Goal: Task Accomplishment & Management: Use online tool/utility

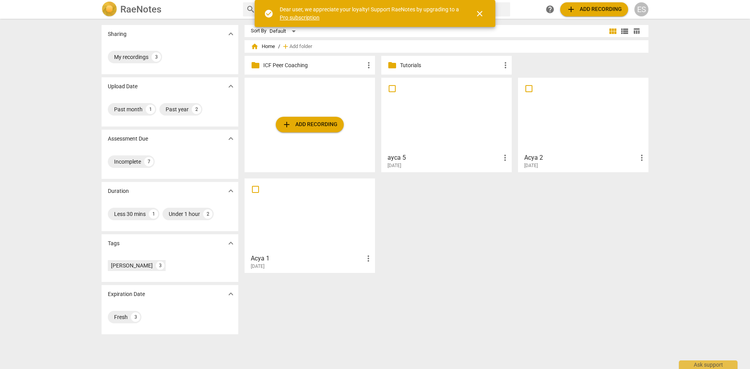
click at [305, 119] on button "add Add recording" at bounding box center [310, 125] width 68 height 16
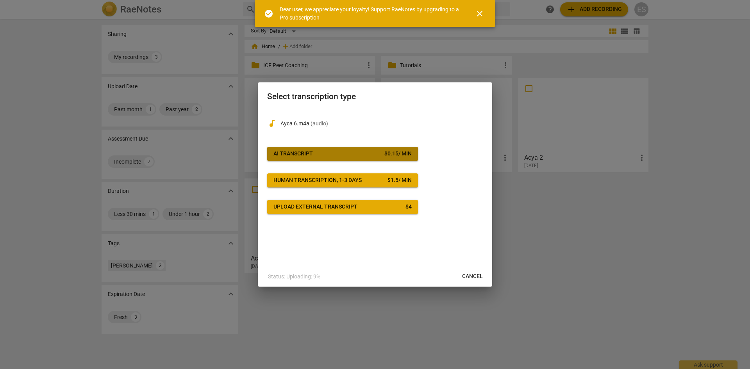
click at [361, 153] on span "AI Transcript $ 0.15 / min" at bounding box center [342, 154] width 138 height 8
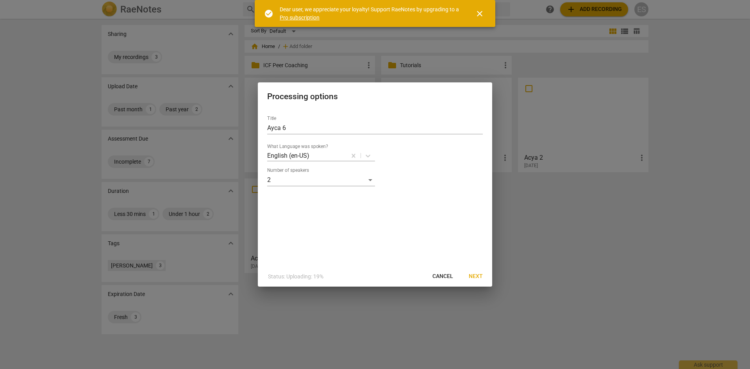
click at [476, 274] on span "Next" at bounding box center [476, 277] width 14 height 8
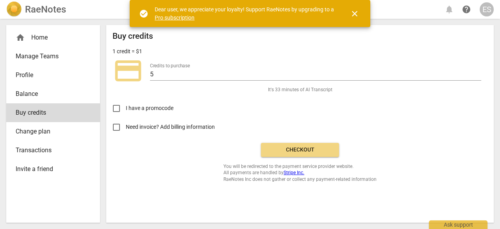
click at [304, 151] on span "Checkout" at bounding box center [300, 150] width 66 height 8
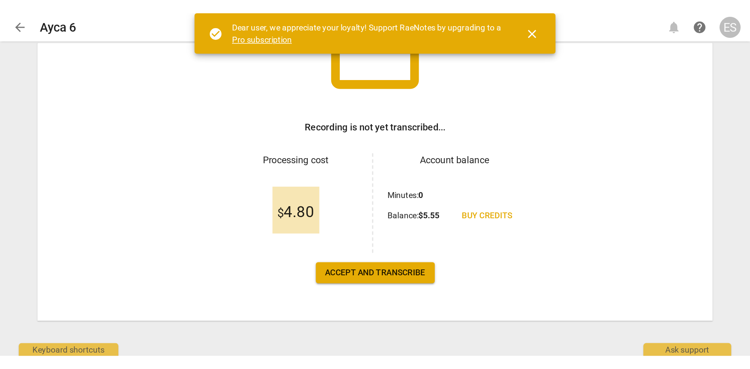
scroll to position [79, 0]
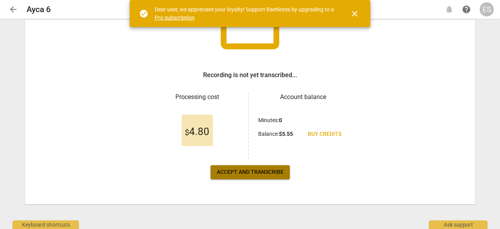
click at [235, 169] on span "Accept and transcribe" at bounding box center [250, 172] width 67 height 8
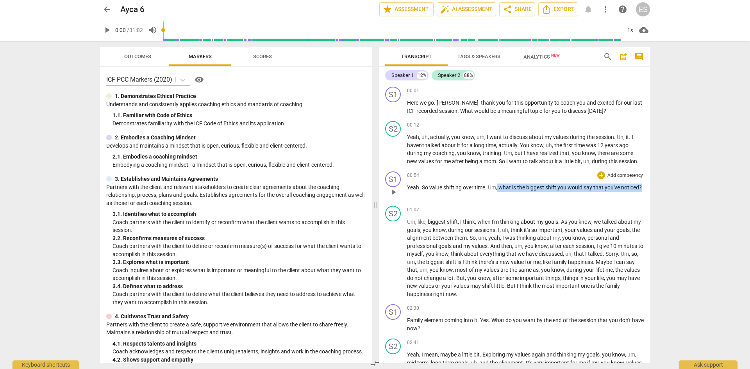
drag, startPoint x: 433, startPoint y: 195, endPoint x: 498, endPoint y: 191, distance: 65.7
click at [498, 191] on p "Yeah . So value shifting over time . Um , what is the biggest shift you would s…" at bounding box center [525, 188] width 237 height 8
click at [500, 174] on div "+" at bounding box center [601, 175] width 8 height 8
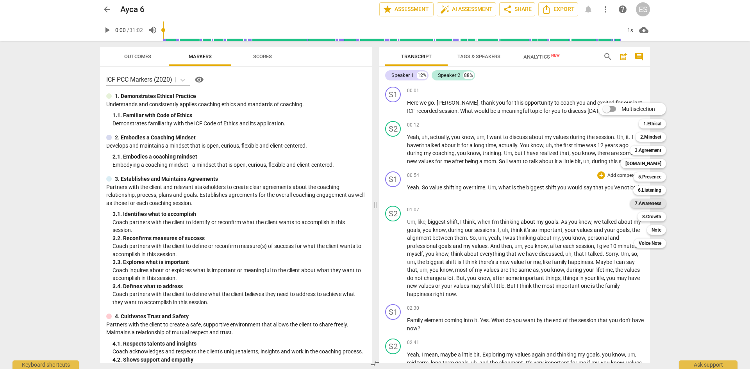
click at [500, 204] on b "7.Awareness" at bounding box center [648, 203] width 27 height 9
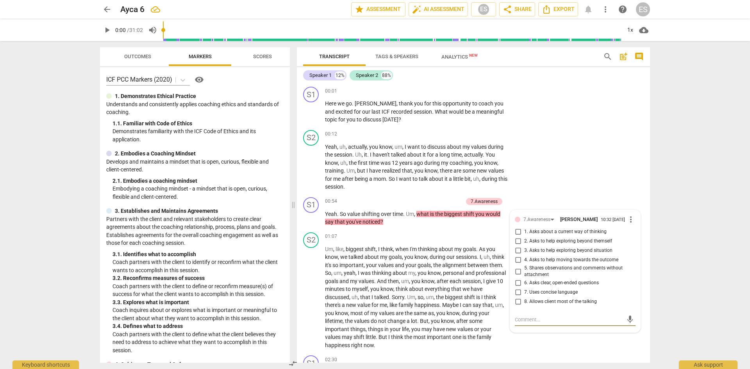
click at [500, 228] on div "arrow_back Ayca 6 edit star Assessment auto_fix_high AI Assessment ES share Sha…" at bounding box center [375, 184] width 750 height 369
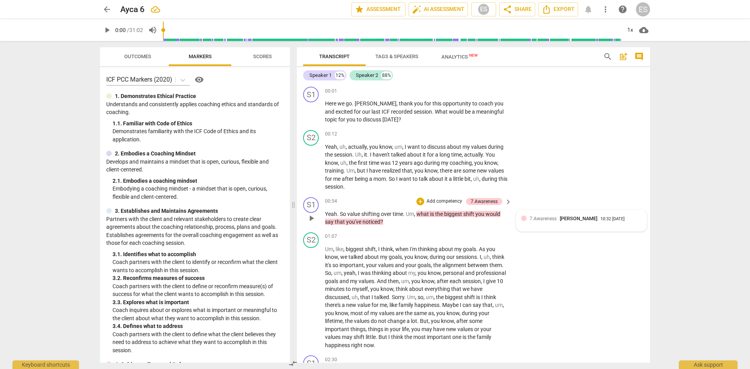
click at [500, 220] on span "[PERSON_NAME]" at bounding box center [579, 219] width 38 height 6
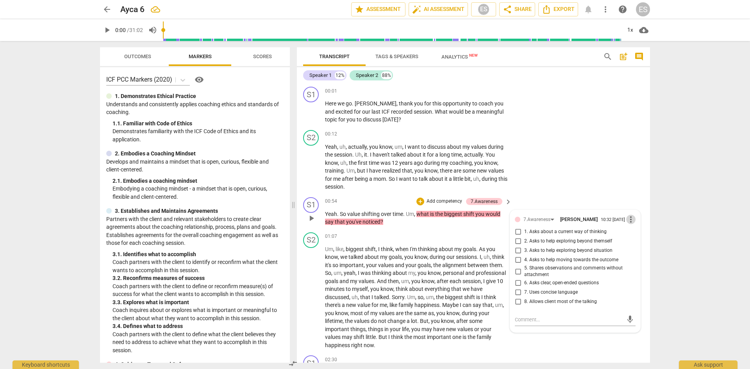
click at [500, 223] on span "more_vert" at bounding box center [630, 219] width 9 height 9
click at [500, 228] on li "Delete" at bounding box center [636, 235] width 27 height 15
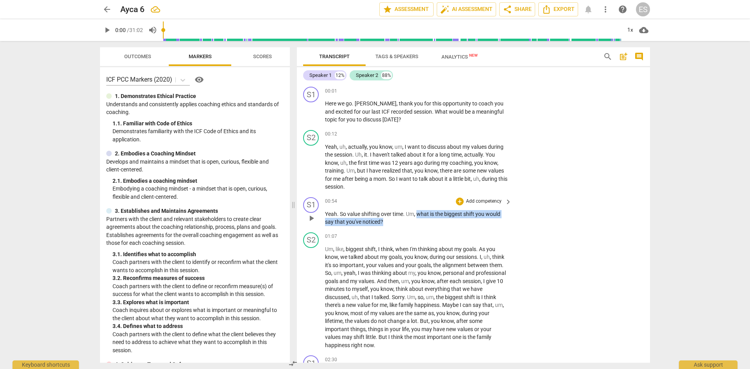
drag, startPoint x: 384, startPoint y: 222, endPoint x: 419, endPoint y: 213, distance: 36.3
click at [419, 213] on p "Yeah . So value shifting over time . Um , what is the biggest shift you would s…" at bounding box center [416, 218] width 183 height 16
click at [459, 204] on div "+" at bounding box center [460, 202] width 8 height 8
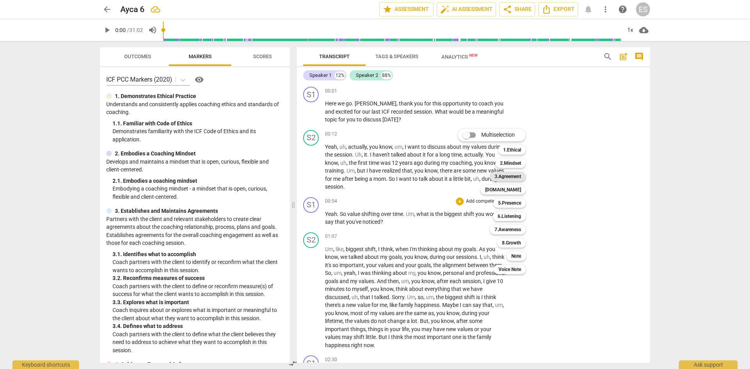
click at [500, 179] on b "3.Agreement" at bounding box center [508, 176] width 27 height 9
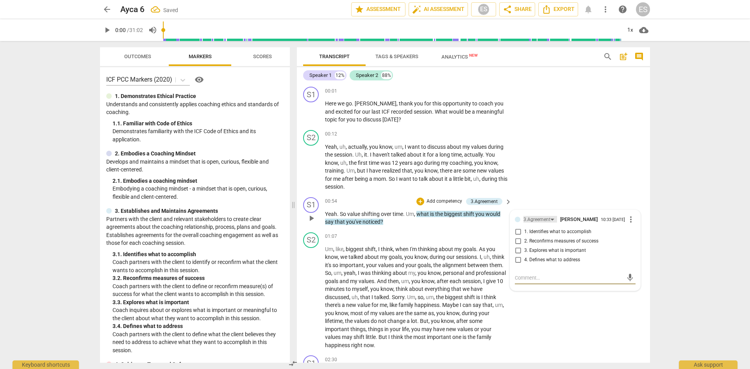
click at [500, 217] on div "3.Agreement" at bounding box center [536, 219] width 27 height 7
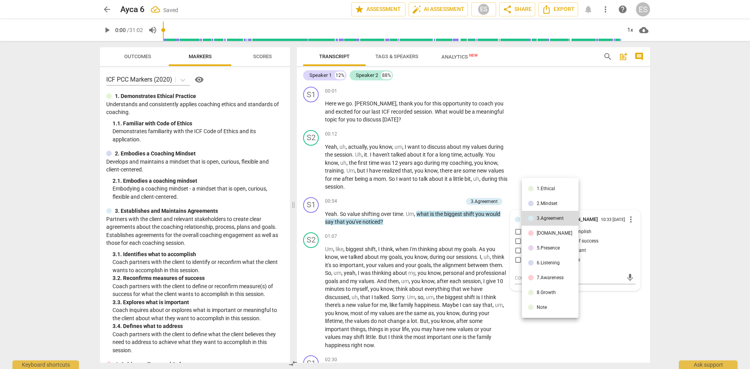
click at [500, 228] on li "[DOMAIN_NAME]" at bounding box center [550, 233] width 57 height 15
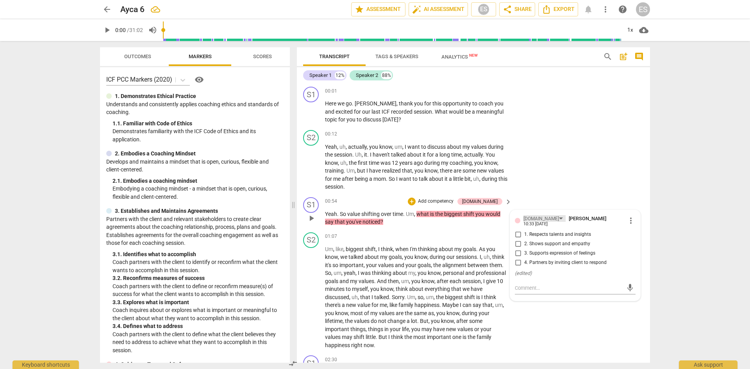
click at [500, 221] on div "[DOMAIN_NAME]" at bounding box center [544, 218] width 42 height 7
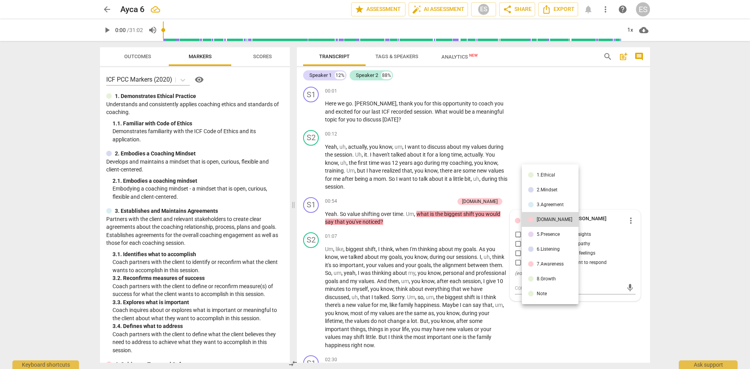
click at [500, 228] on div "5.Presence" at bounding box center [548, 234] width 23 height 5
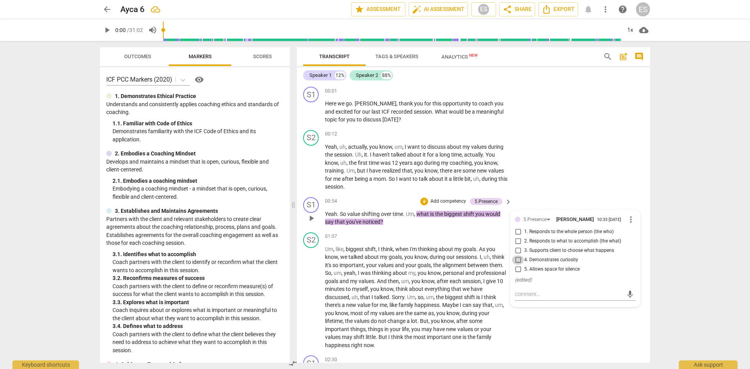
click at [500, 228] on input "4. Demonstrates curiosity" at bounding box center [518, 259] width 13 height 9
checkbox input "true"
click at [500, 228] on div "arrow_back Ayca 6 edit star Assessment auto_fix_high AI Assessment ES share Sha…" at bounding box center [375, 184] width 750 height 369
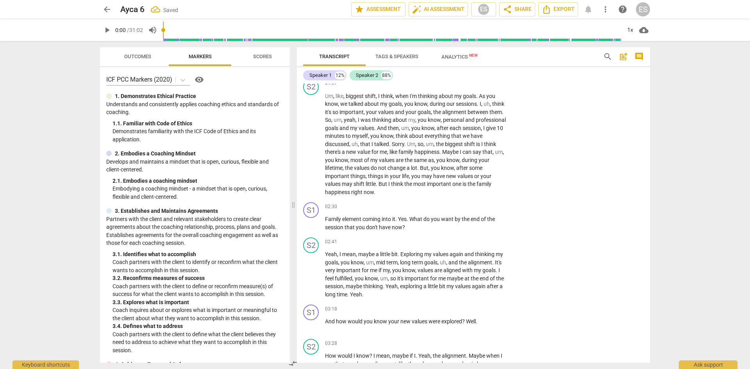
scroll to position [156, 0]
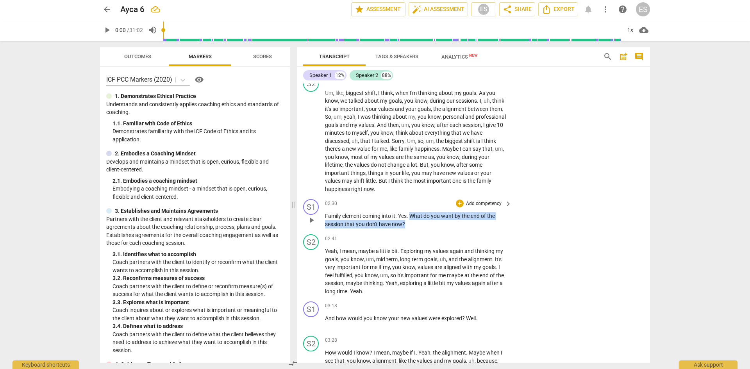
drag, startPoint x: 413, startPoint y: 215, endPoint x: 407, endPoint y: 223, distance: 9.3
click at [407, 223] on p "Family element coming into it . Yes . What do you want by the end of the sessio…" at bounding box center [416, 220] width 183 height 16
click at [466, 202] on p "Add competency" at bounding box center [483, 203] width 37 height 7
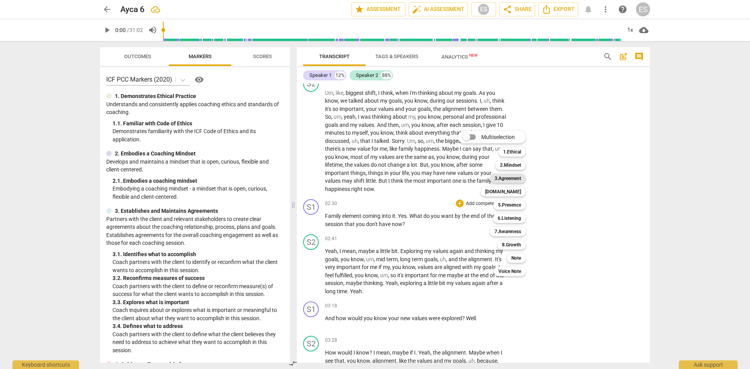
click at [500, 178] on b "3.Agreement" at bounding box center [508, 178] width 27 height 9
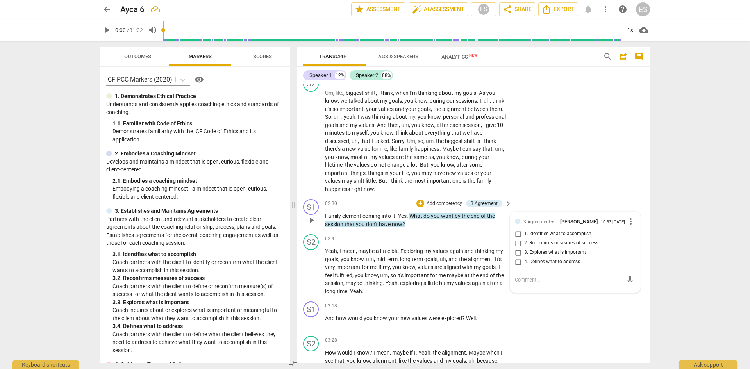
click at [500, 228] on span "3. Explores what is important" at bounding box center [555, 252] width 62 height 7
click at [500, 228] on input "3. Explores what is important" at bounding box center [518, 252] width 13 height 9
checkbox input "true"
click at [500, 228] on div "arrow_back Ayca 6 edit star Assessment auto_fix_high AI Assessment ES share Sha…" at bounding box center [375, 184] width 750 height 369
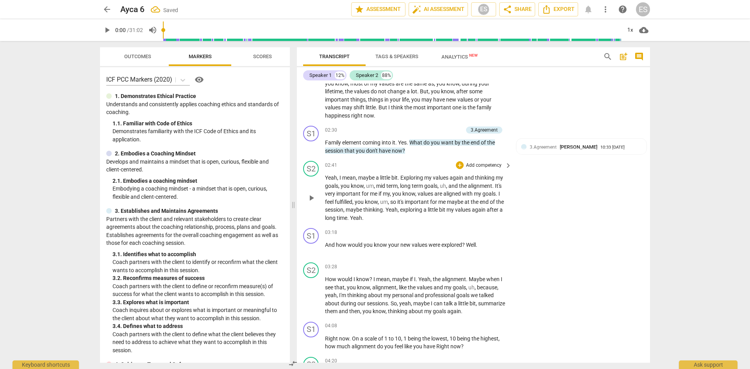
scroll to position [234, 0]
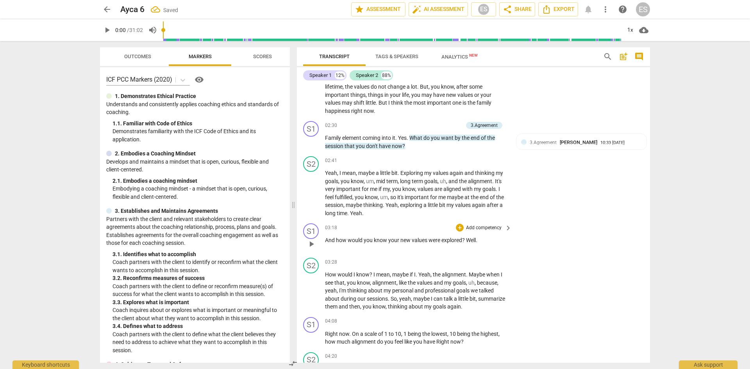
click at [465, 228] on span "?" at bounding box center [464, 240] width 4 height 6
click at [475, 228] on p "And how would you know your new values were explored well ." at bounding box center [416, 240] width 183 height 8
drag, startPoint x: 477, startPoint y: 241, endPoint x: 324, endPoint y: 244, distance: 153.2
click at [324, 228] on div "S1 play_arrow pause 03:18 + Add competency keyboard_arrow_right And how would y…" at bounding box center [473, 237] width 353 height 34
click at [472, 226] on p "Add competency" at bounding box center [483, 228] width 37 height 7
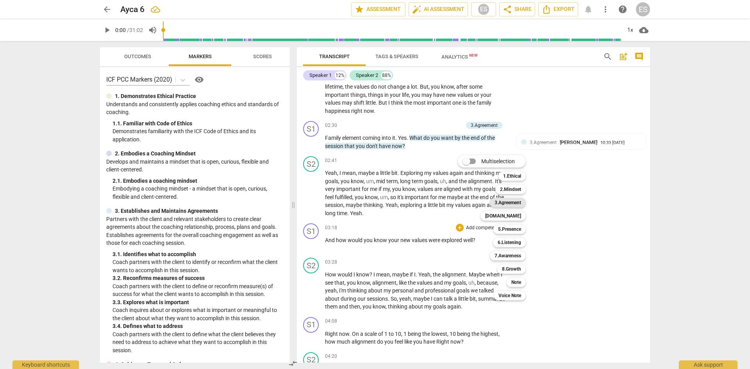
click at [500, 203] on b "3.Agreement" at bounding box center [508, 202] width 27 height 9
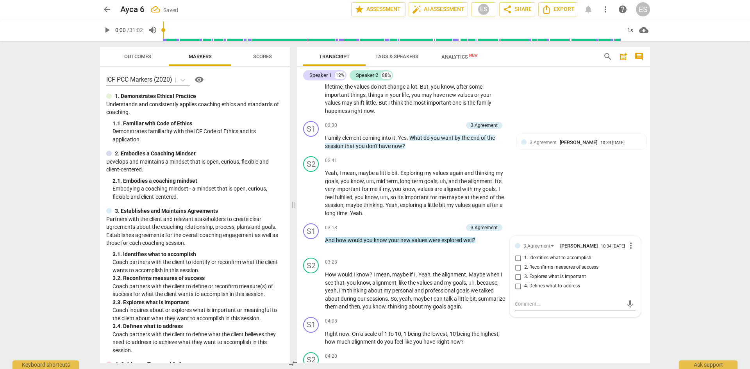
click at [500, 228] on div "arrow_back Ayca 6 Saved edit star Assessment auto_fix_high AI Assessment ES sha…" at bounding box center [375, 184] width 750 height 369
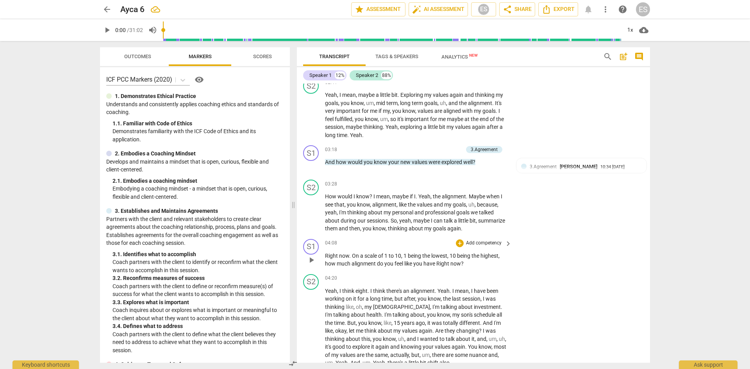
scroll to position [352, 0]
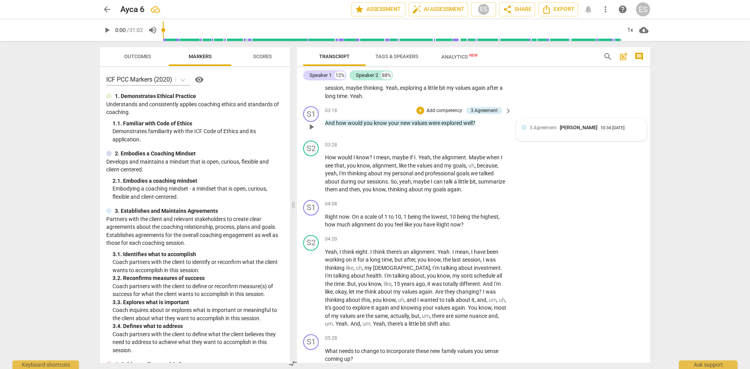
click at [500, 129] on span "3.Agreement" at bounding box center [543, 127] width 27 height 5
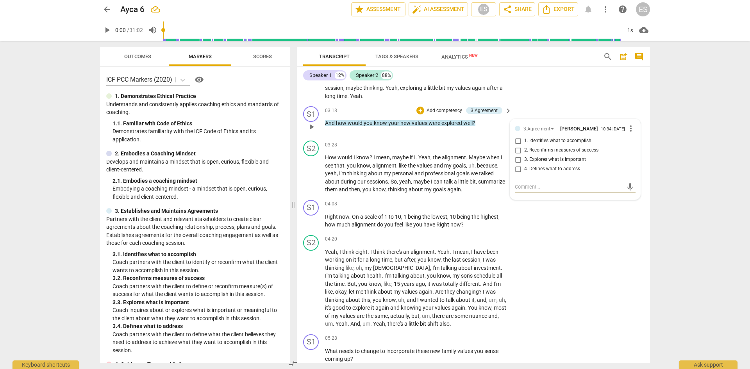
click at [500, 132] on span "more_vert" at bounding box center [630, 128] width 9 height 9
click at [500, 142] on li "Delete" at bounding box center [636, 144] width 27 height 15
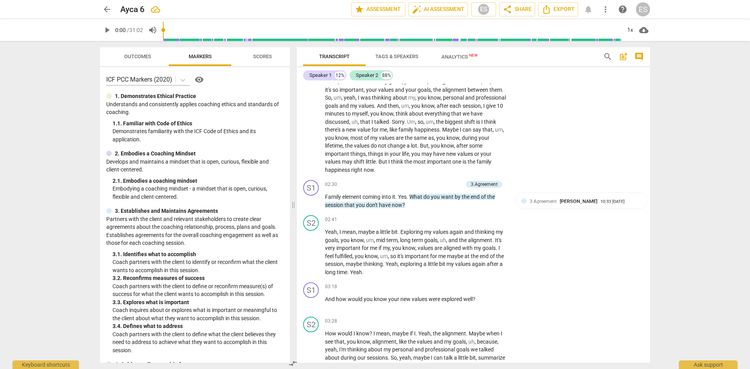
scroll to position [156, 0]
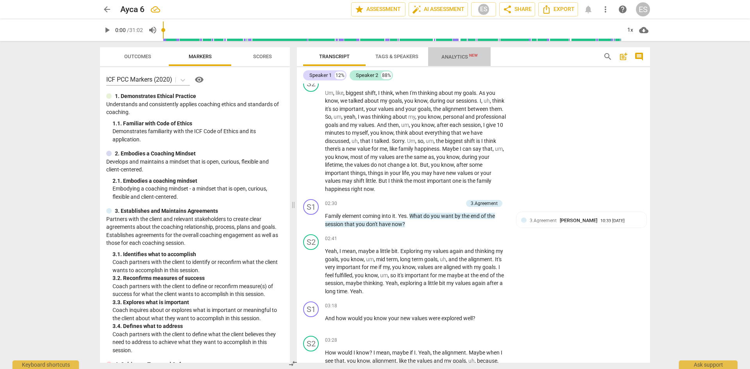
click at [449, 58] on span "Analytics New" at bounding box center [459, 57] width 36 height 6
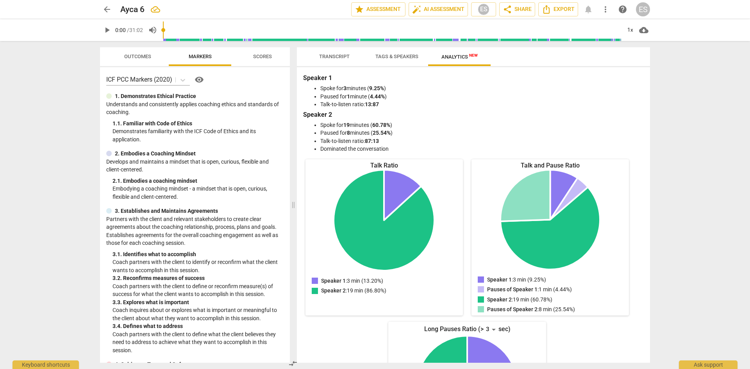
click at [386, 61] on span "Tags & Speakers" at bounding box center [397, 57] width 62 height 11
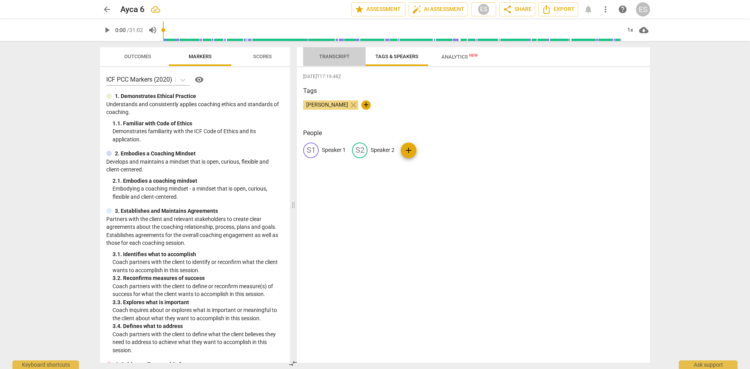
click at [327, 64] on button "Transcript" at bounding box center [334, 56] width 63 height 19
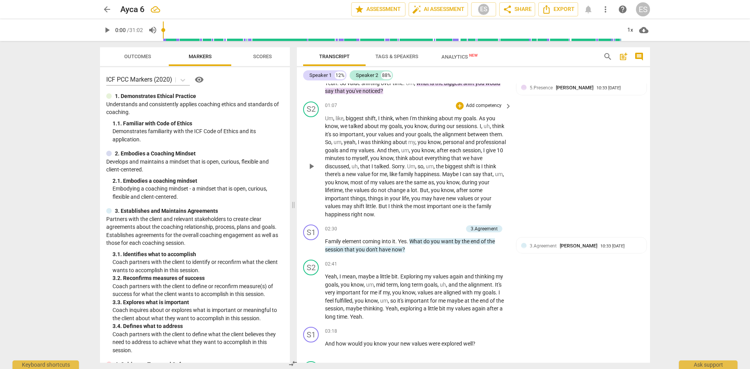
scroll to position [117, 0]
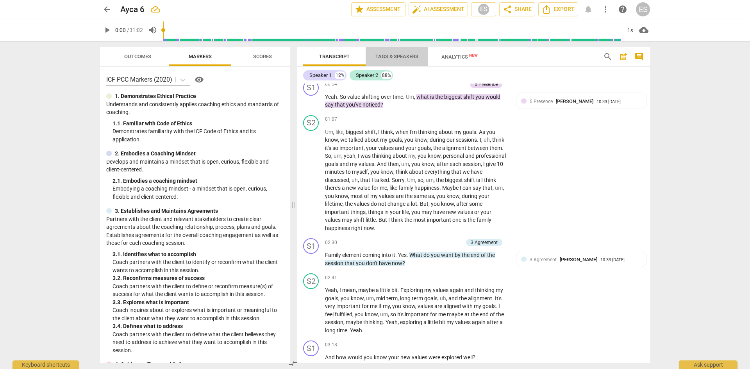
click at [394, 59] on span "Tags & Speakers" at bounding box center [397, 57] width 62 height 11
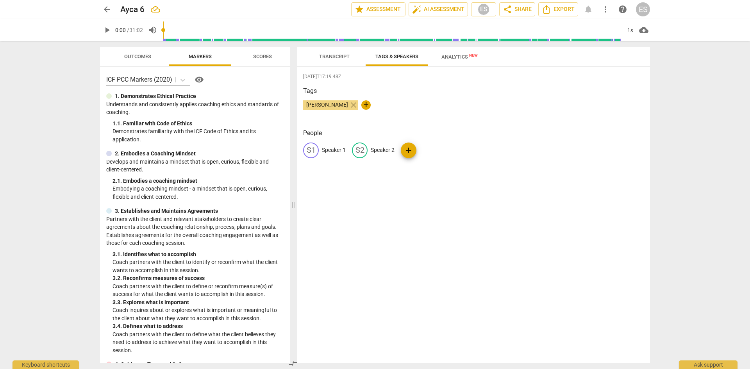
click at [375, 147] on p "Speaker 2" at bounding box center [383, 150] width 24 height 8
type input "Ayca"
click at [332, 147] on p "Speaker 1" at bounding box center [334, 150] width 24 height 8
type input "e"
type input "[PERSON_NAME]"
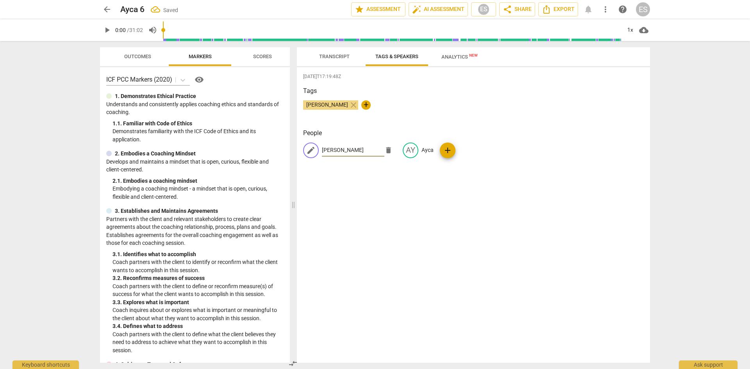
click at [346, 197] on div "[DATE]T17:19:48Z Tags [PERSON_NAME] close + People edit [PERSON_NAME] AY Ayca a…" at bounding box center [473, 215] width 353 height 296
click at [334, 57] on span "Transcript" at bounding box center [334, 57] width 30 height 6
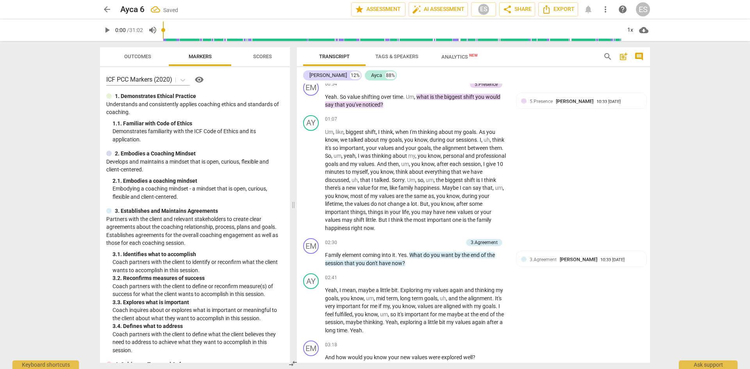
click at [438, 59] on span "Analytics New" at bounding box center [459, 57] width 55 height 12
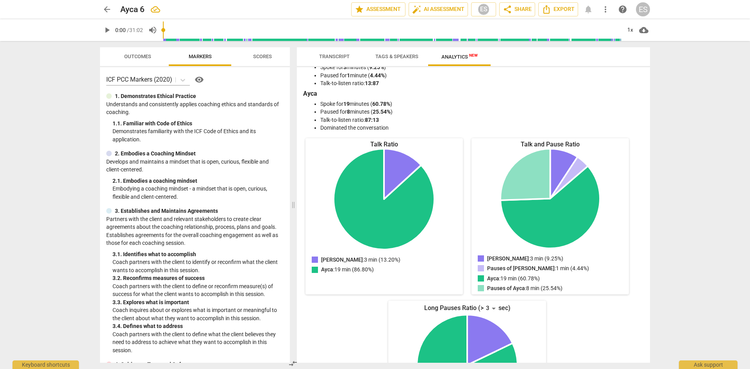
scroll to position [0, 0]
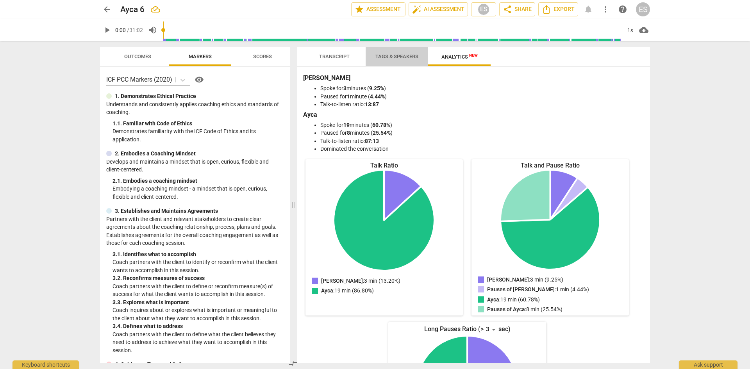
click at [395, 57] on span "Tags & Speakers" at bounding box center [396, 57] width 43 height 6
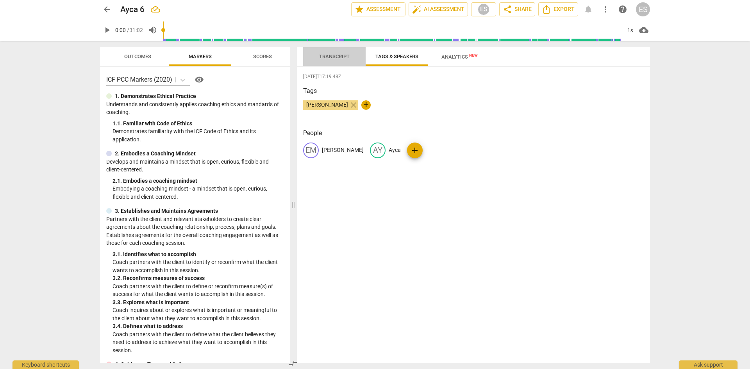
click at [333, 55] on span "Transcript" at bounding box center [334, 57] width 30 height 6
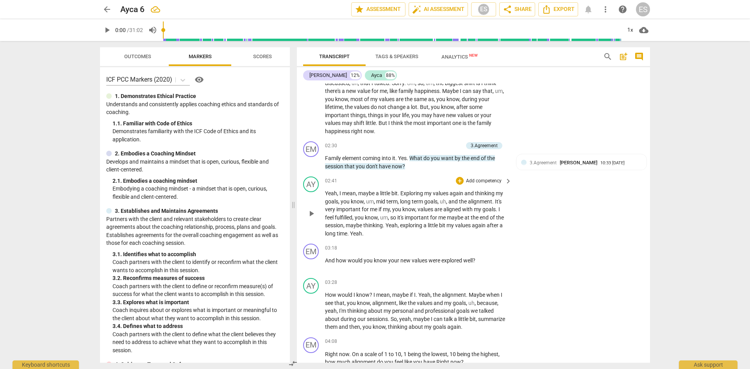
scroll to position [234, 0]
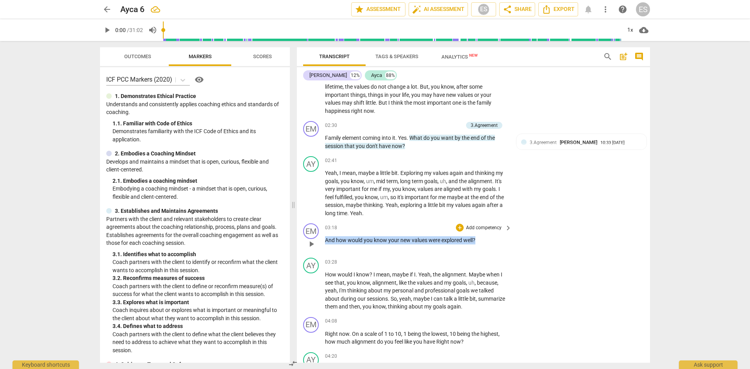
drag, startPoint x: 476, startPoint y: 241, endPoint x: 326, endPoint y: 243, distance: 150.4
click at [326, 228] on p "And how would you know your new values were explored well ?" at bounding box center [416, 240] width 183 height 8
click at [466, 217] on p "Yeah , I mean , maybe a little bit . Exploring my values again and thinking my …" at bounding box center [416, 193] width 183 height 48
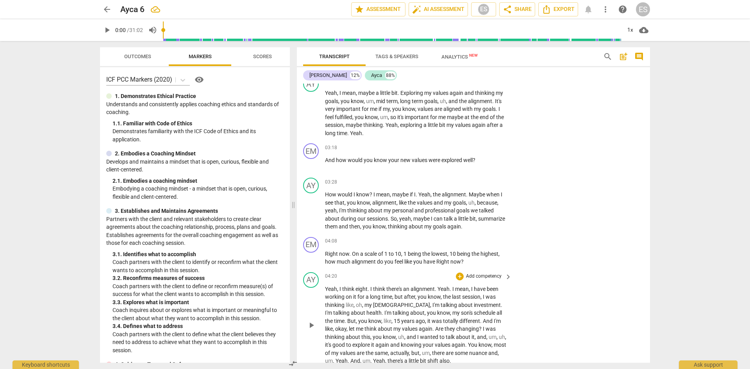
scroll to position [313, 0]
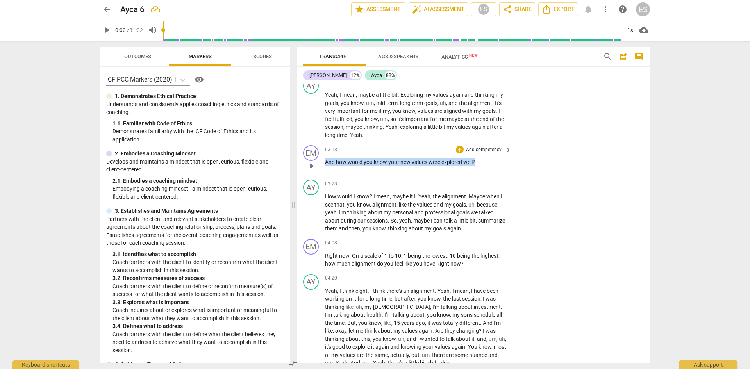
drag, startPoint x: 482, startPoint y: 163, endPoint x: 324, endPoint y: 166, distance: 158.2
click at [324, 166] on div "EM play_arrow pause 03:18 + Add competency keyboard_arrow_right And how would y…" at bounding box center [473, 159] width 353 height 34
click at [482, 152] on div "+" at bounding box center [483, 152] width 8 height 8
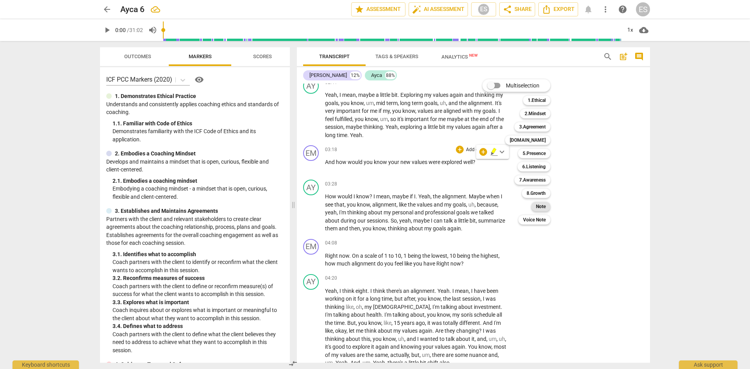
click at [500, 209] on b "Note" at bounding box center [541, 206] width 10 height 9
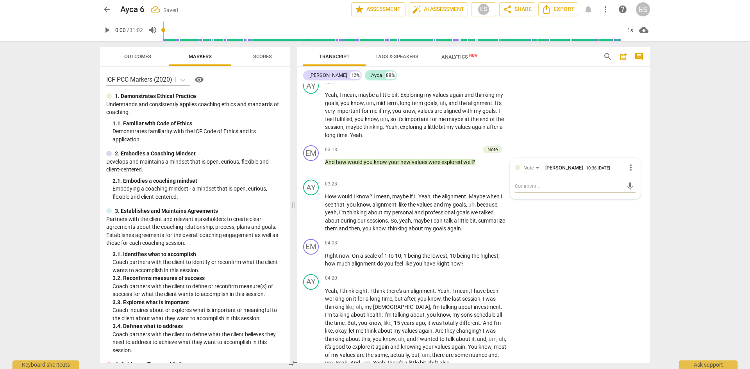
type textarea "I"
type textarea "In"
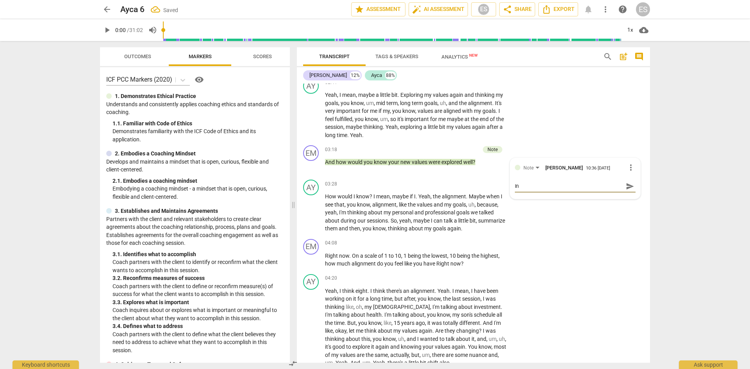
type textarea "In"
type textarea "In t"
type textarea "In th"
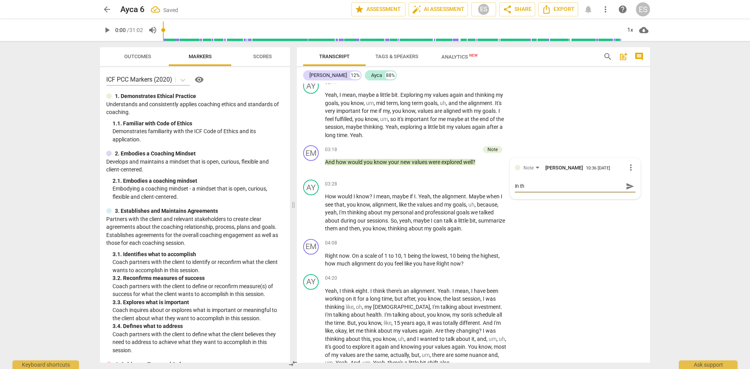
type textarea "In thi"
type textarea "In this"
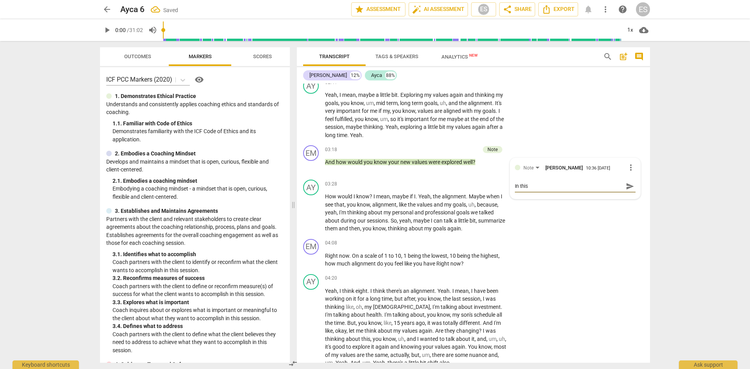
type textarea "In this"
type textarea "In this q"
type textarea "In this qu"
type textarea "In this que"
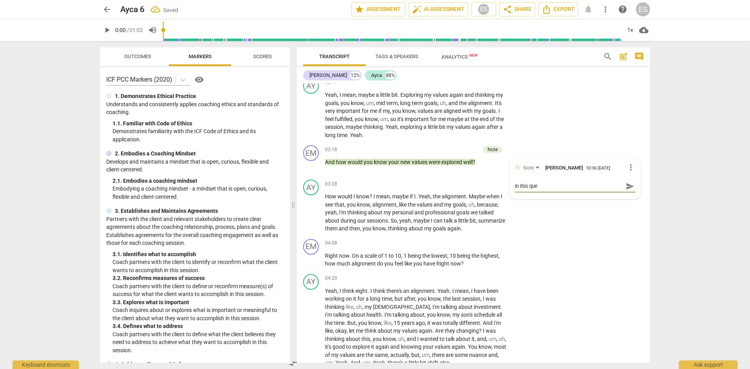
type textarea "In this ques"
type textarea "In this quest"
type textarea "In this questi"
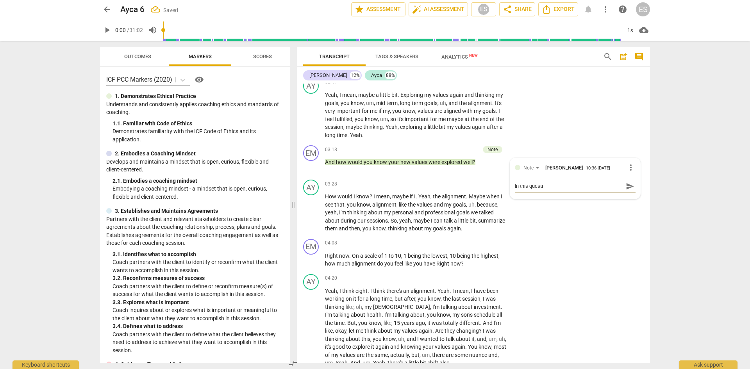
type textarea "In this questio"
type textarea "In this question"
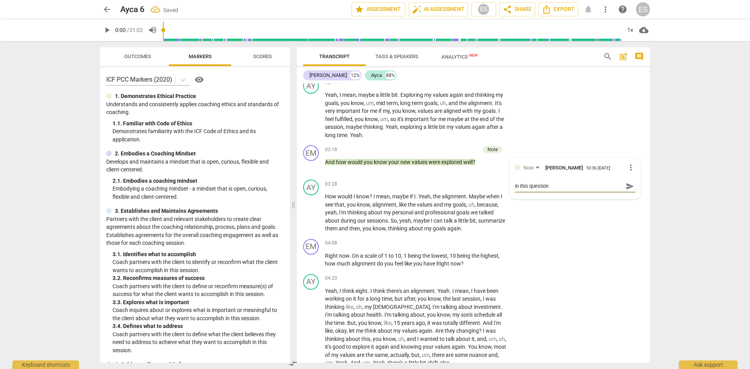
type textarea "In this question a"
type textarea "In this question an"
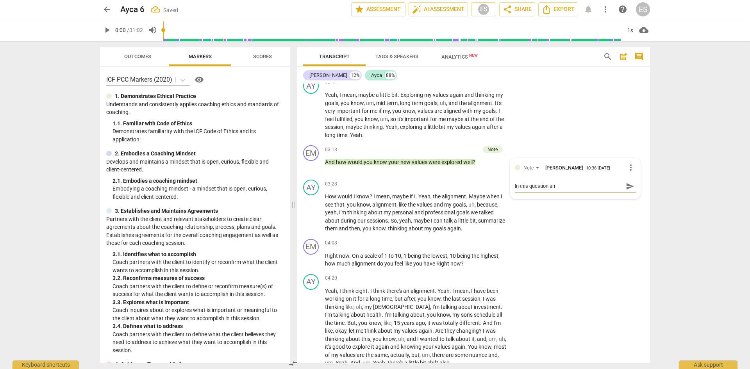
type textarea "In this question an"
type textarea "In this question an t"
type textarea "In this question an th"
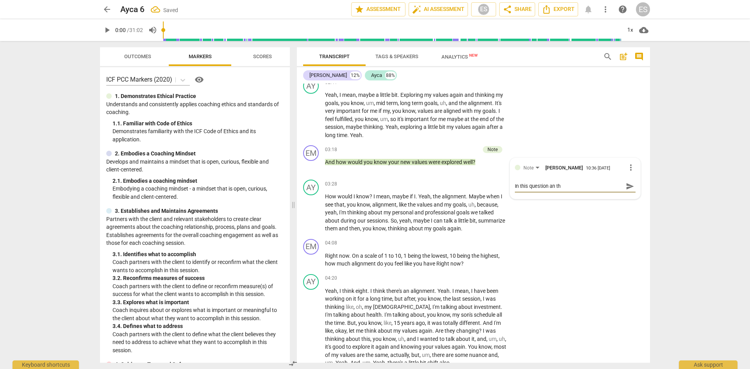
type textarea "In this question an t"
type textarea "In this question an"
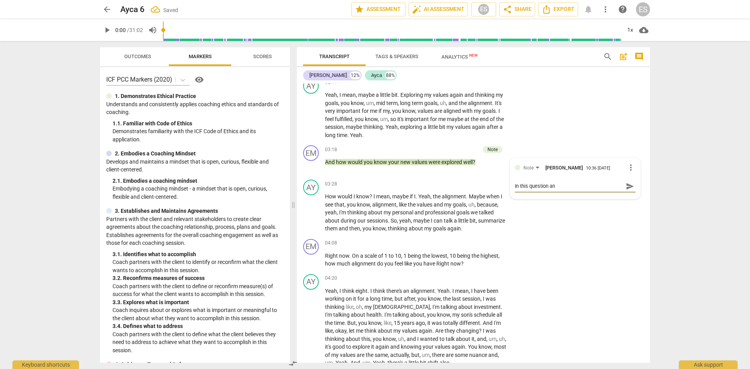
type textarea "In this question an"
type textarea "In this question and"
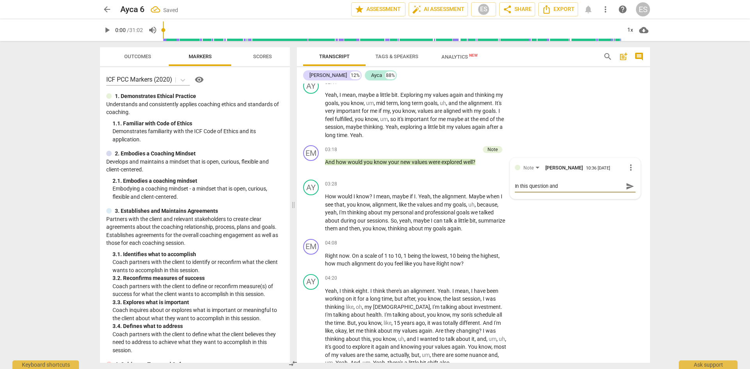
type textarea "In this question and t"
type textarea "In this question and th"
type textarea "In this question and the"
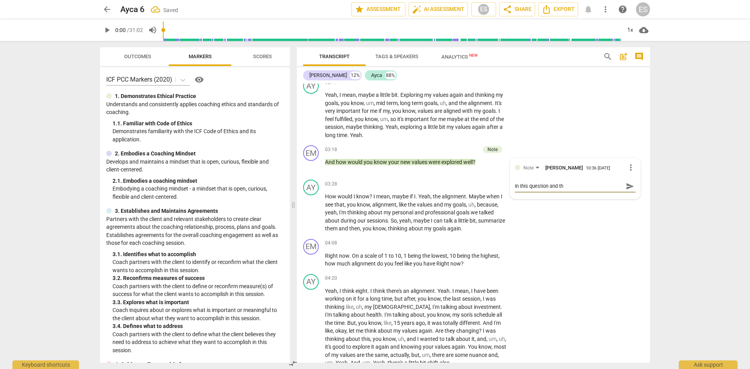
type textarea "In this question and the"
type textarea "In this question and the n"
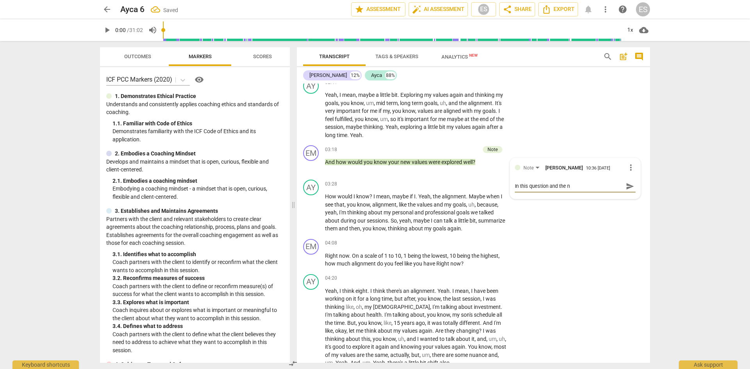
type textarea "In this question and the ne"
type textarea "In this question and the nex"
type textarea "In this question and the next"
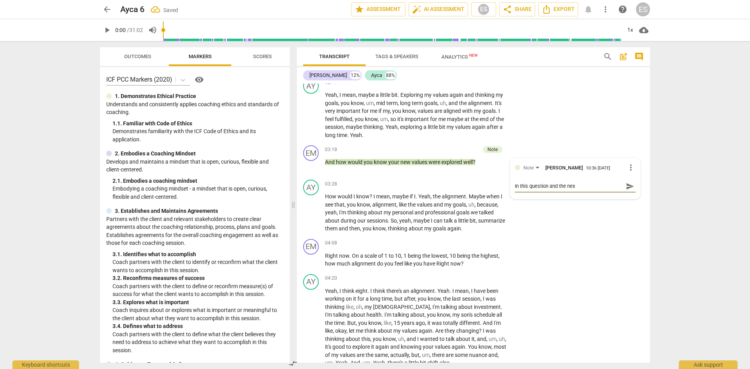
type textarea "In this question and the next"
type textarea "In this question and the nexto"
type textarea "In this question and the nexton"
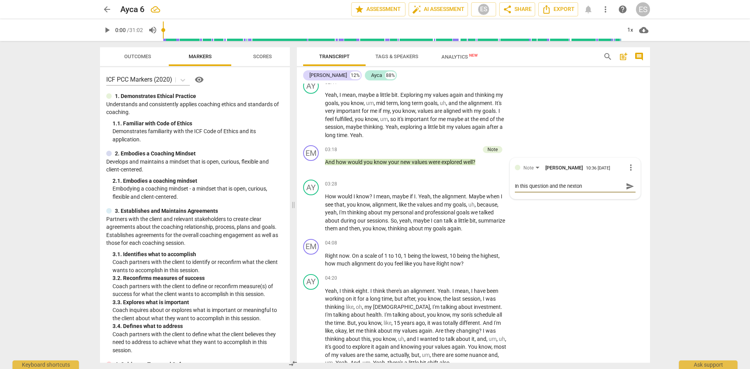
type textarea "In this question and the nexto"
type textarea "In this question and the next"
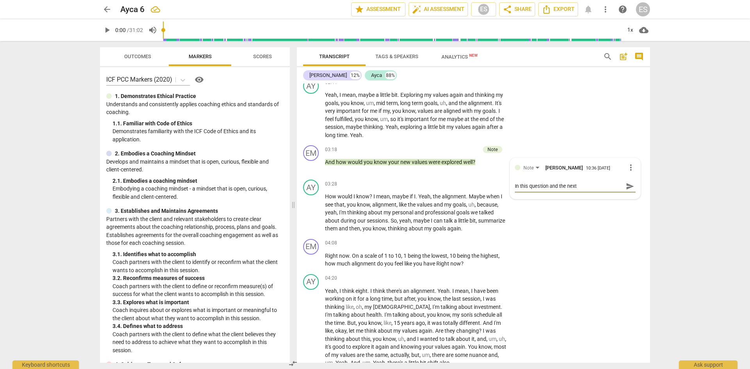
type textarea "In this question and the next"
type textarea "In this question and the next q"
type textarea "In this question and the next qu"
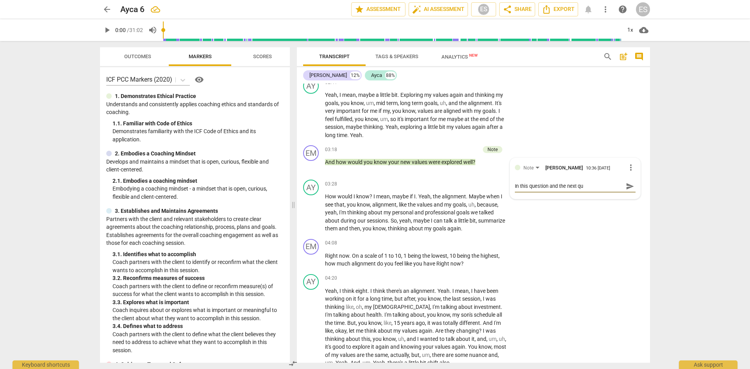
type textarea "In this question and the next que"
type textarea "In this question and the next ques"
type textarea "In this question and the next quest"
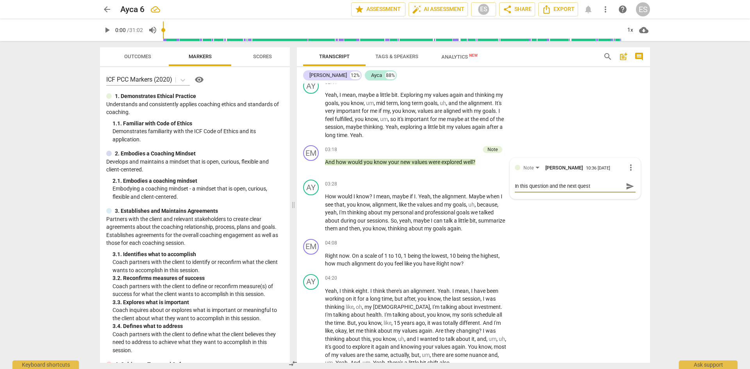
type textarea "In this question and the next questi"
type textarea "In this question and the next questio"
type textarea "In this question and the next question"
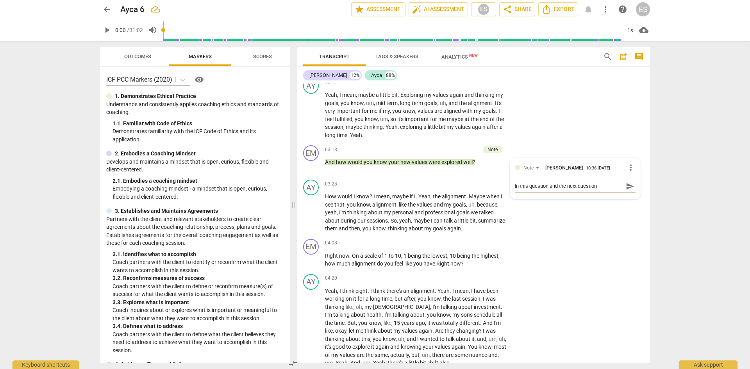
type textarea "In this question and the next question,"
type textarea "In this question and the next question, I"
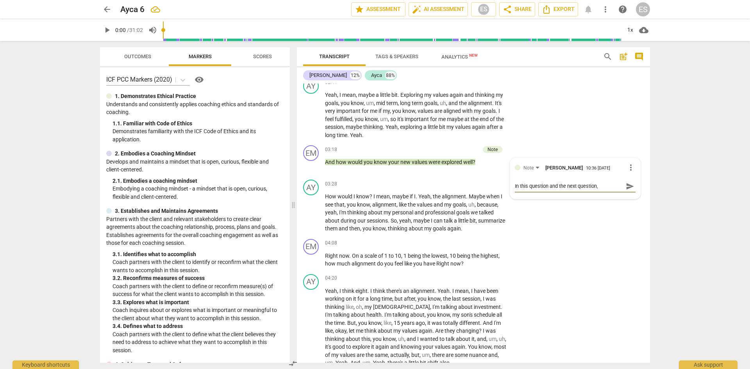
type textarea "In this question and the next question, I"
type textarea "In this question and the next question, I w"
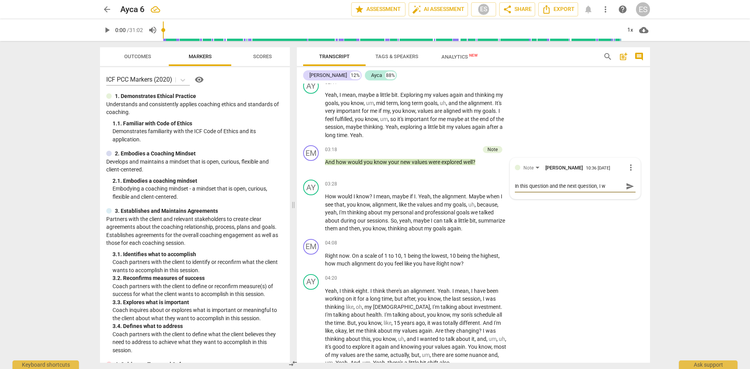
type textarea "In this question and the next question, I wa"
type textarea "In this question and the next question, I was"
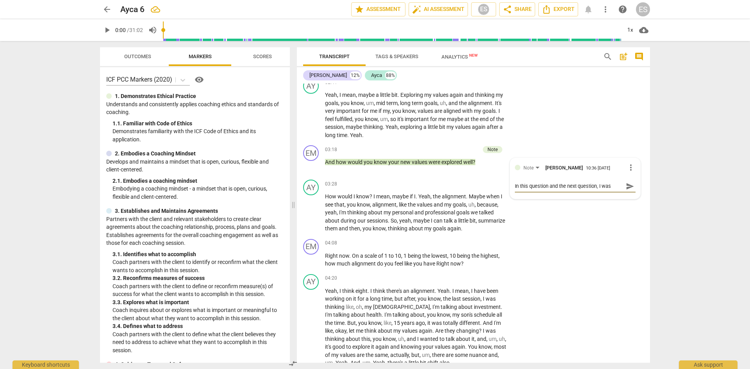
type textarea "In this question and the next question, I was"
type textarea "In this question and the next question, I was t"
type textarea "In this question and the next question, I was tr"
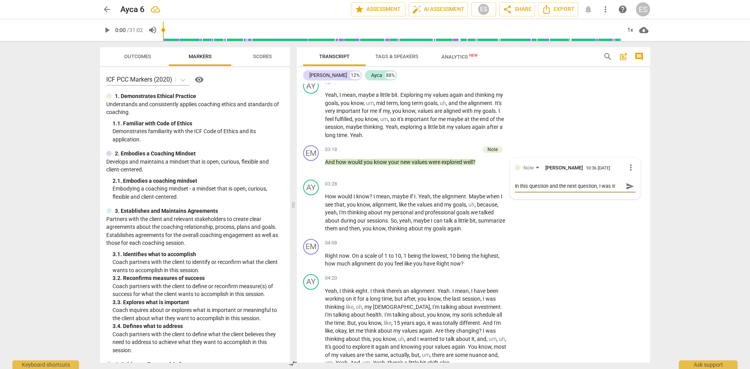
type textarea "In this question and the next question, I was try"
type textarea "In this question and the next question, I was tryi"
type textarea "In this question and the next question, I was tryin"
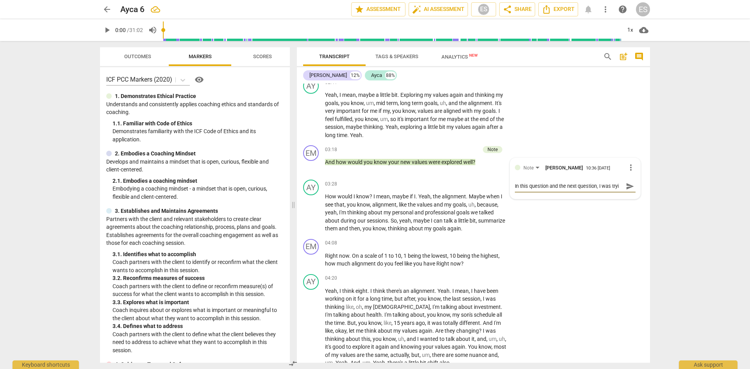
type textarea "In this question and the next question, I was tryin"
type textarea "In this question and the next question, I was trying"
type textarea "In this question and the next question, I was tryingt"
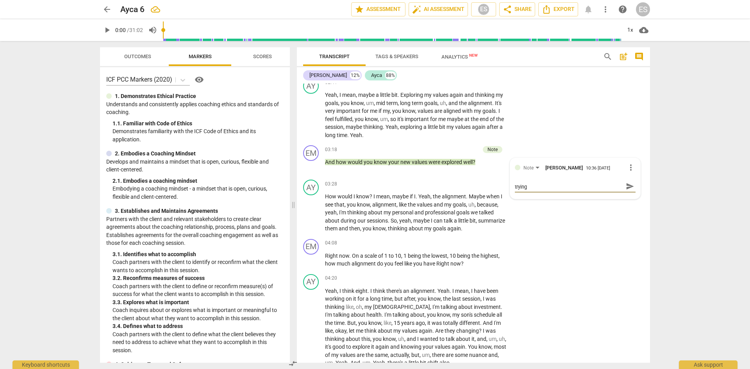
type textarea "In this question and the next question, I was tryingt"
type textarea "In this question and the next question, I was tryingto"
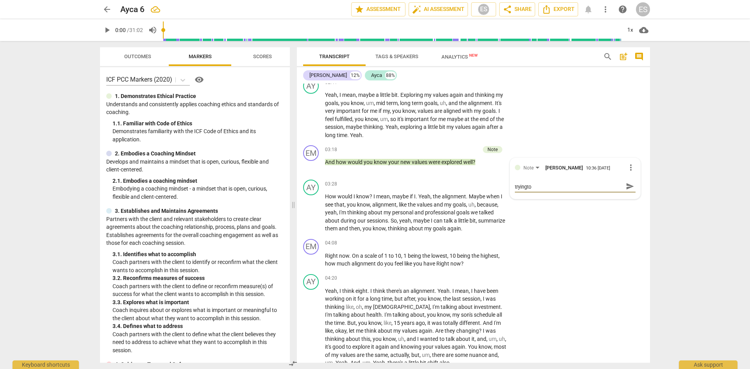
type textarea "In this question and the next question, I was tryingto"
type textarea "In this question and the next question, I was tryingt"
type textarea "In this question and the next question, I was trying"
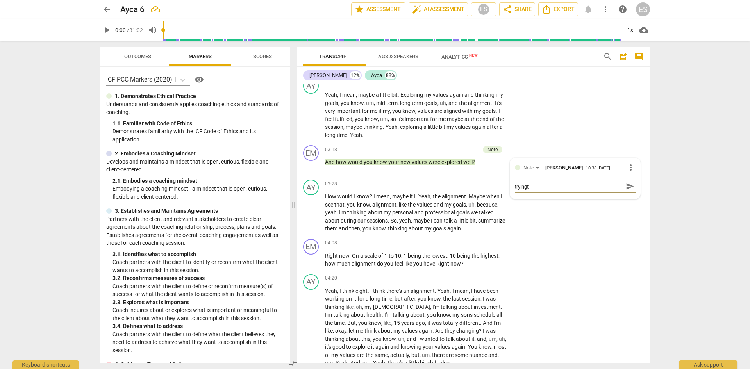
type textarea "In this question and the next question, I was trying"
type textarea "In this question and the next question, I was trying t"
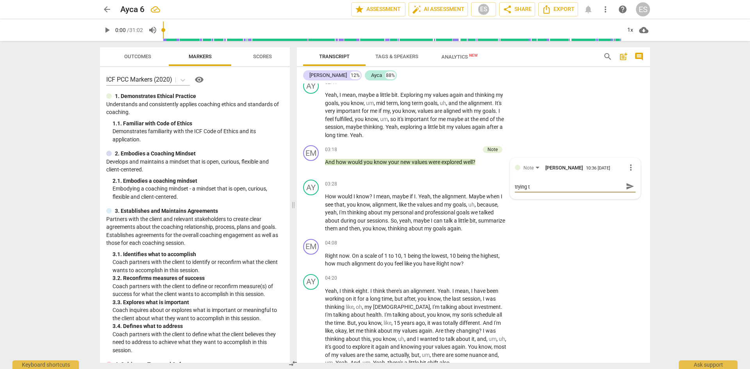
type textarea "In this question and the next question, I was trying to"
type textarea "In this question and the next question, I was trying to g"
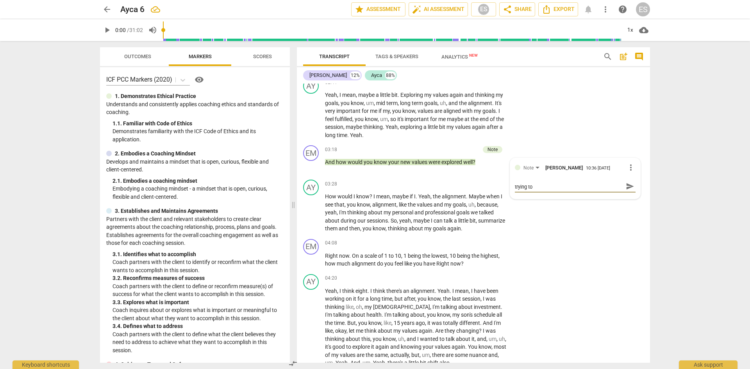
type textarea "In this question and the next question, I was trying to g"
type textarea "In this question and the next question, I was trying to ge"
type textarea "In this question and the next question, I was trying to get"
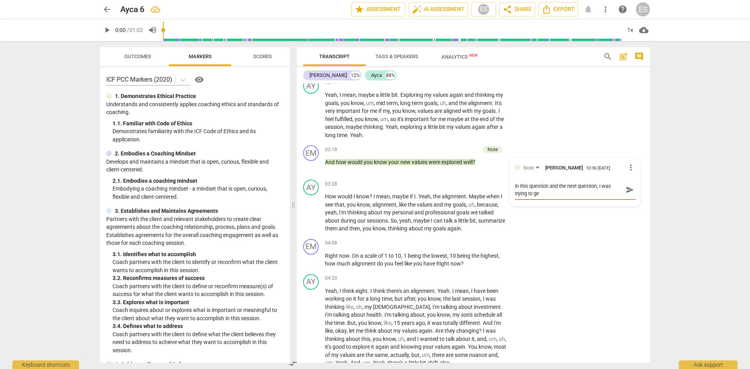
type textarea "In this question and the next question, I was trying to get"
type textarea "In this question and the next question, I was trying to get s"
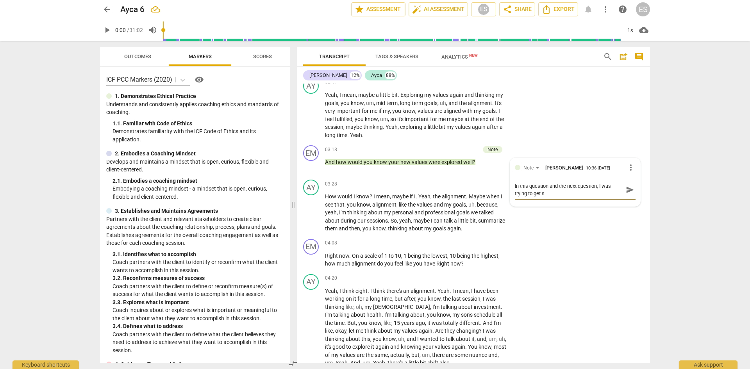
type textarea "In this question and the next question, I was trying to get so"
type textarea "In this question and the next question, I was trying to get som"
type textarea "In this question and the next question, I was trying to get some"
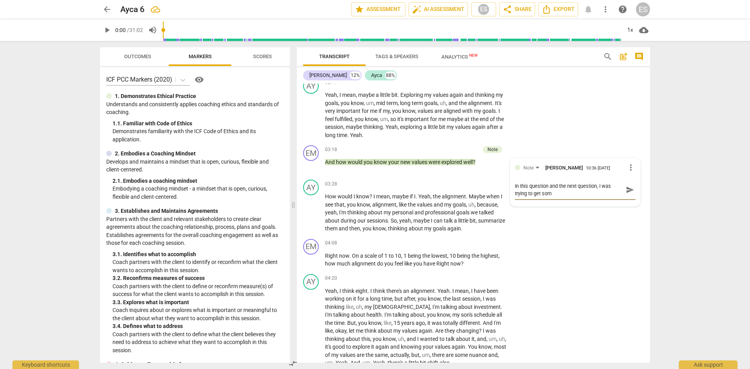
type textarea "In this question and the next question, I was trying to get some"
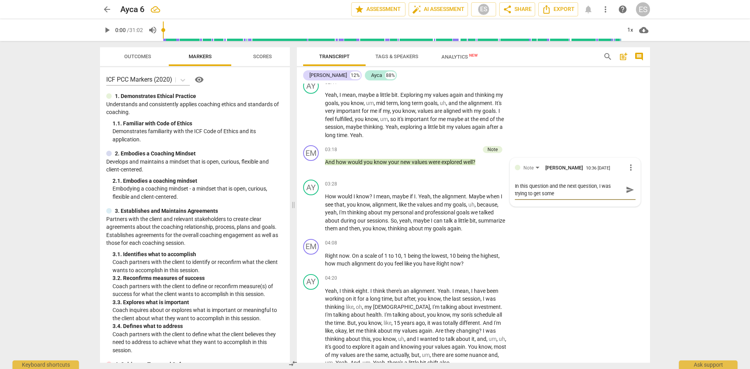
type textarea "In this question and the next question, I was trying to get somet"
type textarea "In this question and the next question, I was trying to get someth"
type textarea "In this question and the next question, I was trying to get somethi"
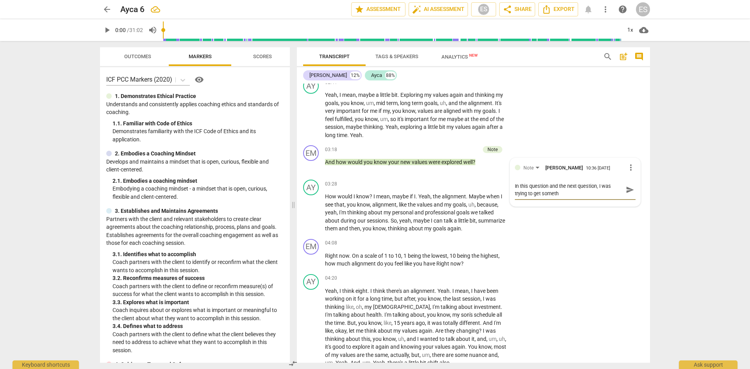
type textarea "In this question and the next question, I was trying to get somethi"
type textarea "In this question and the next question, I was trying to get somethin"
type textarea "In this question and the next question, I was trying to get something"
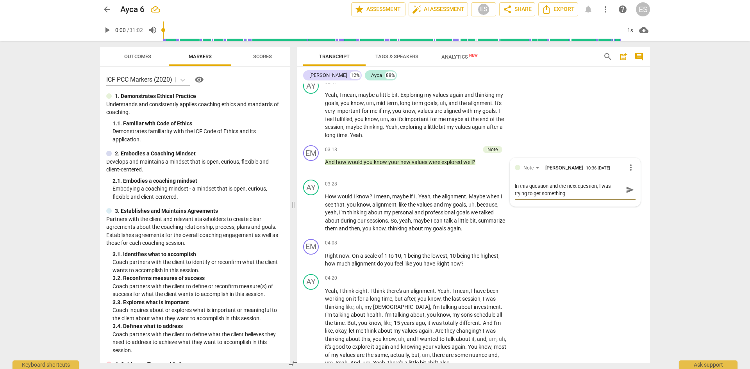
type textarea "In this question and the next question, I was trying to get something"
type textarea "In this question and the next question, I was trying to get something m"
type textarea "In this question and the next question, I was trying to get something mo"
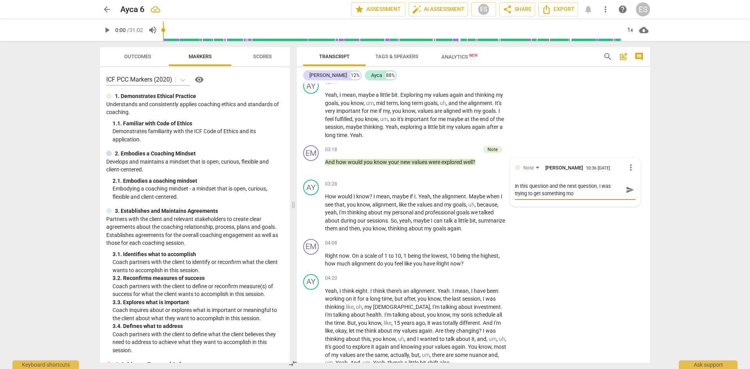
type textarea "In this question and the next question, I was trying to get something mor"
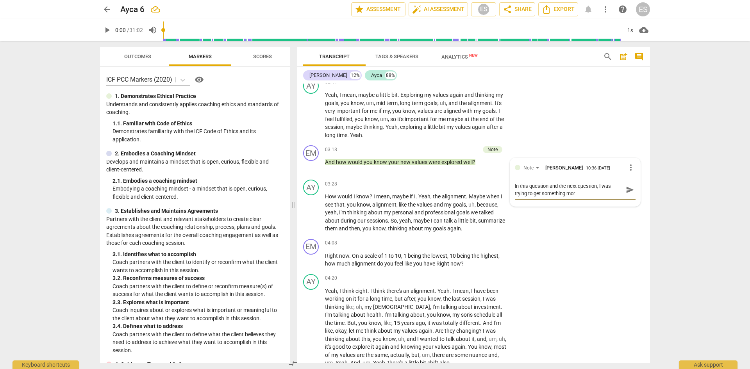
type textarea "In this question and the next question, I was trying to get something more"
type textarea "In this question and the next question, I was trying to get something more s"
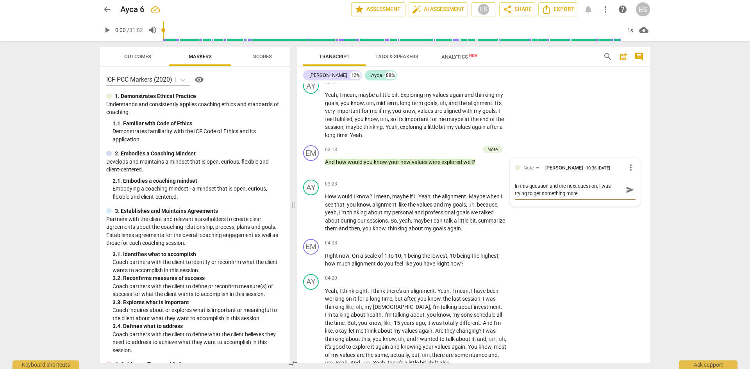
type textarea "In this question and the next question, I was trying to get something more s"
type textarea "In this question and the next question, I was trying to get something more sp"
type textarea "In this question and the next question, I was trying to get something more spe"
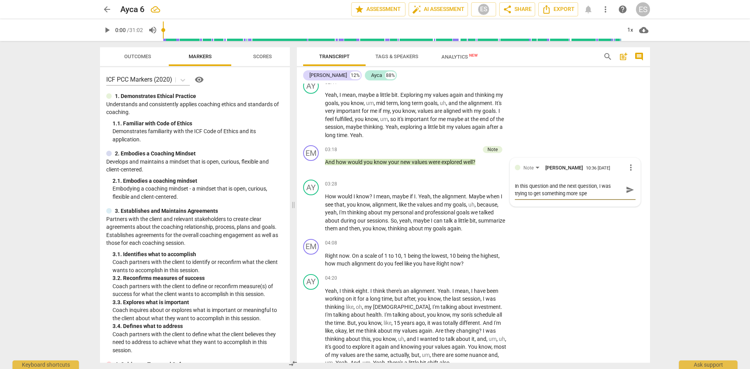
type textarea "In this question and the next question, I was trying to get something more spec"
type textarea "In this question and the next question, I was trying to get something more speci"
type textarea "In this question and the next question, I was trying to get something more spec…"
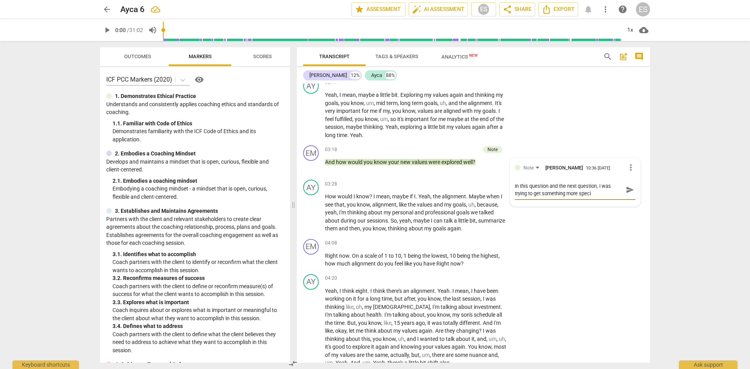
type textarea "In this question and the next question, I was trying to get something more spec…"
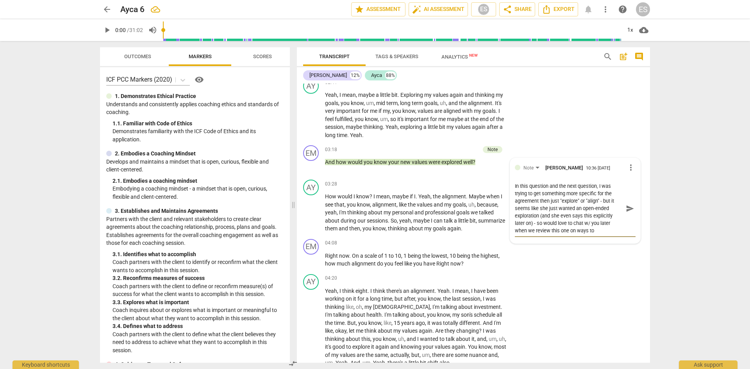
scroll to position [7, 0]
click at [500, 168] on span "more_vert" at bounding box center [630, 167] width 9 height 9
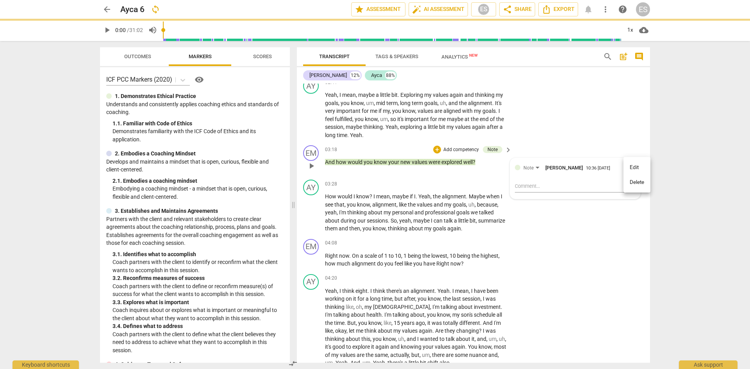
scroll to position [0, 0]
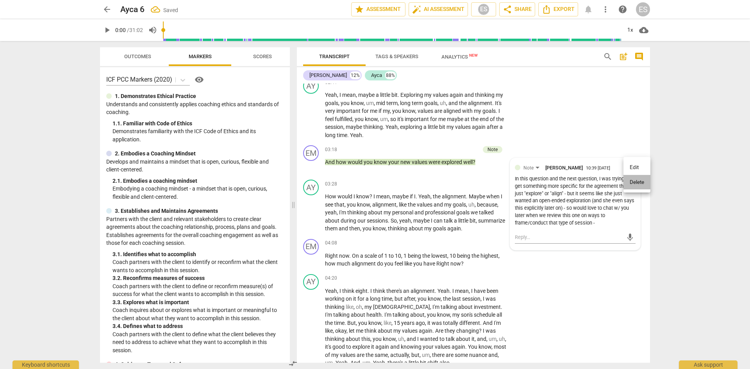
click at [500, 179] on li "Delete" at bounding box center [636, 182] width 27 height 15
